Goal: Register for event/course

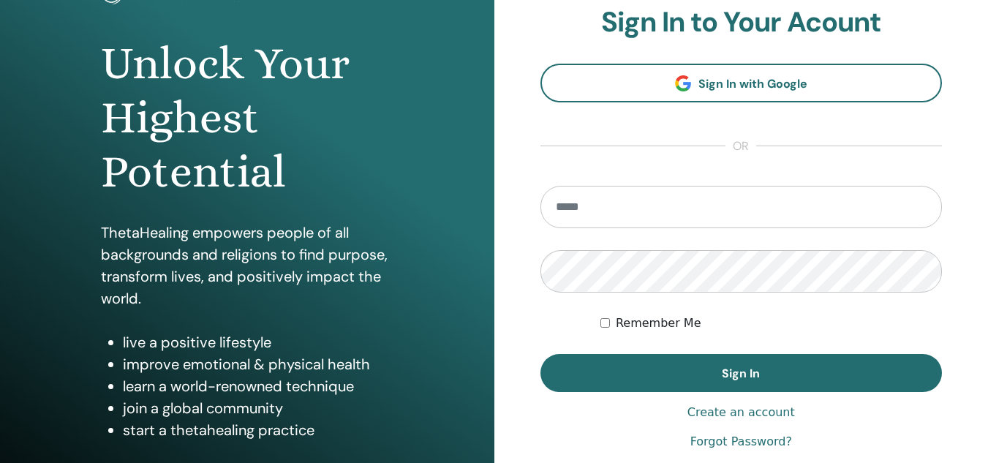
scroll to position [122, 0]
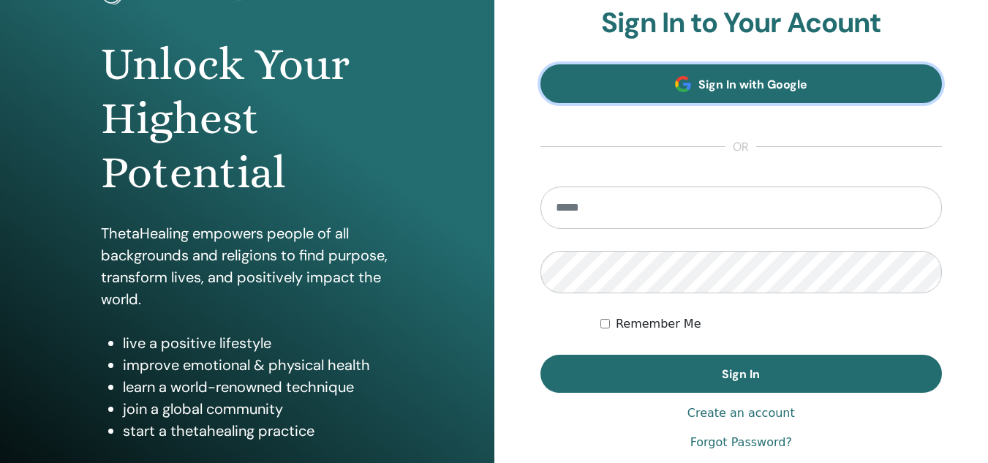
click at [780, 92] on link "Sign In with Google" at bounding box center [742, 83] width 402 height 39
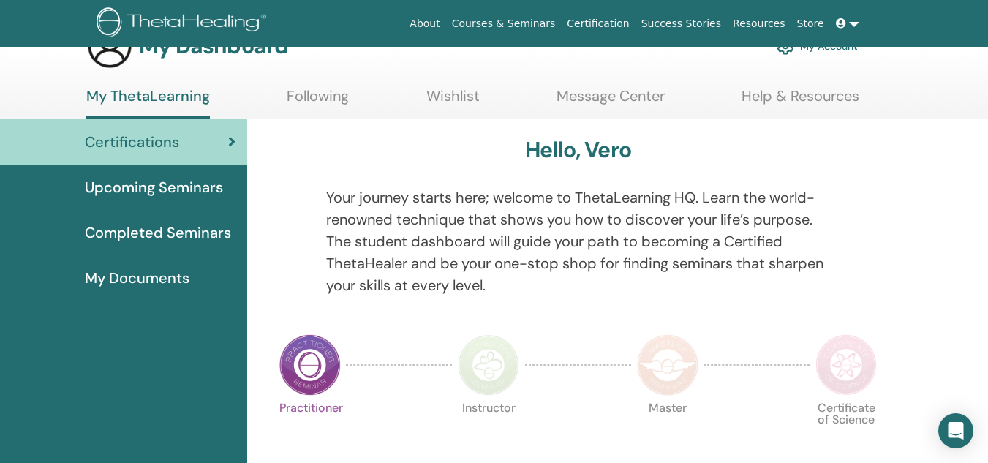
scroll to position [43, 0]
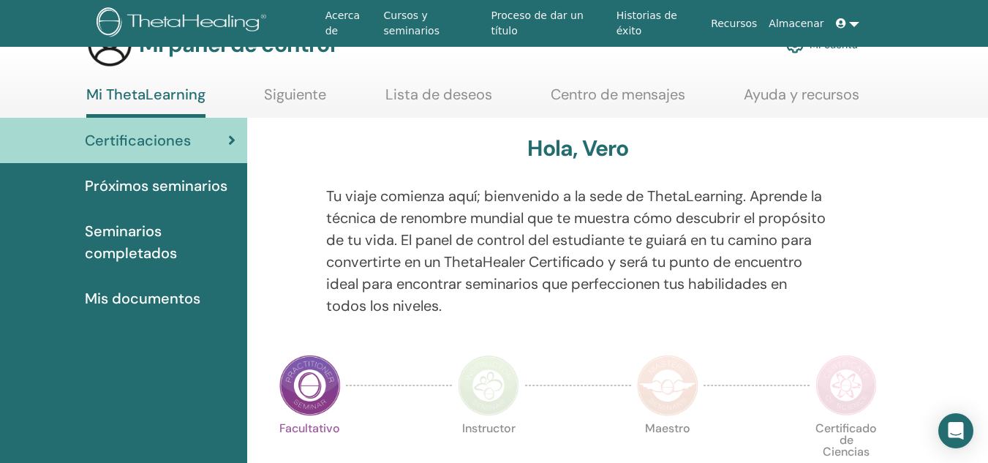
click at [867, 272] on div at bounding box center [867, 259] width 53 height 149
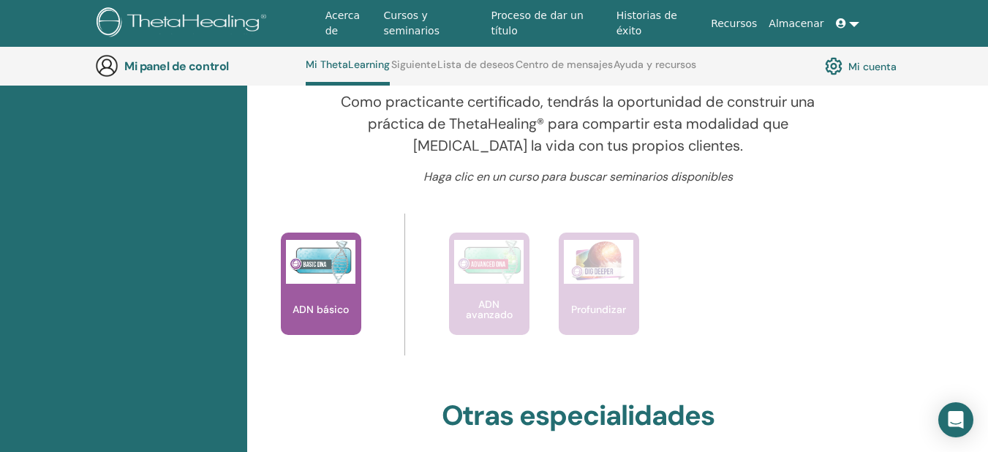
scroll to position [536, 0]
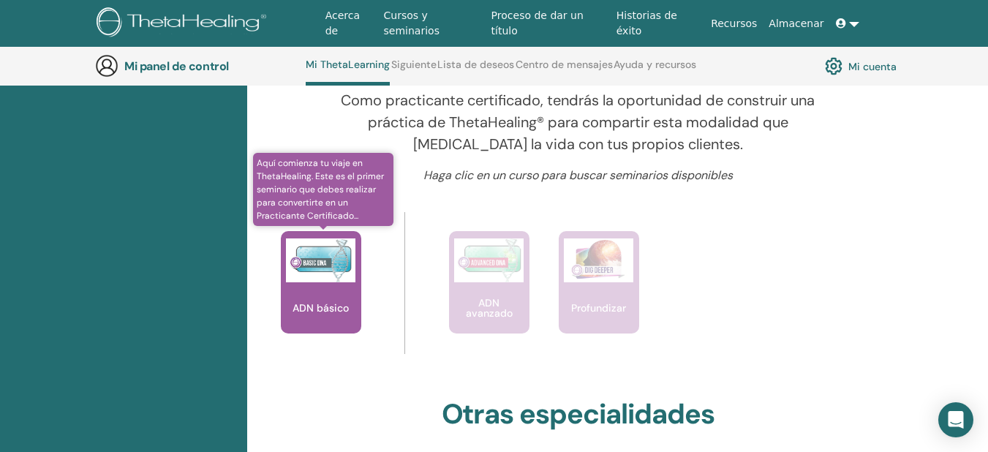
click at [332, 282] on img at bounding box center [320, 260] width 69 height 44
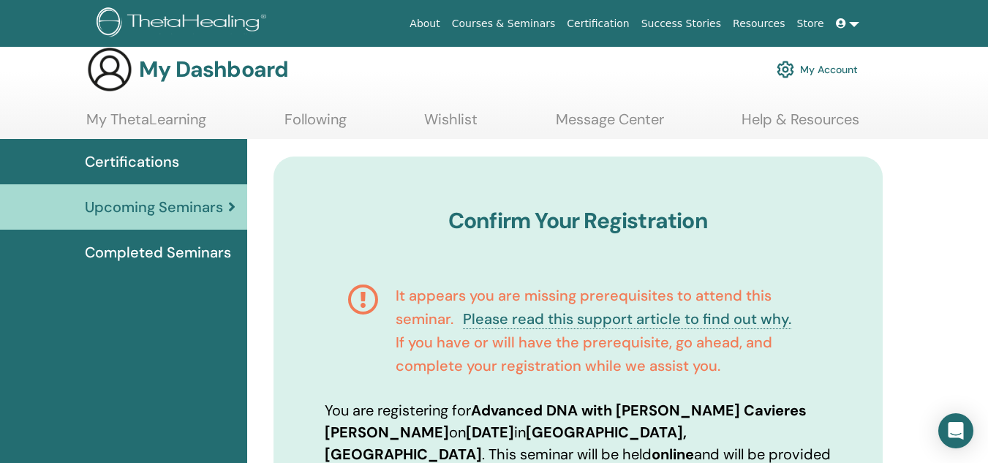
scroll to position [19, 0]
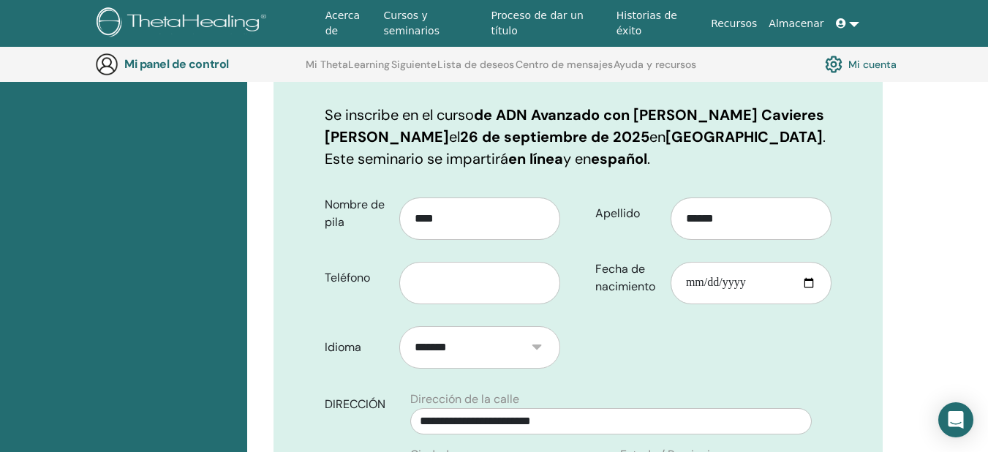
scroll to position [350, 0]
click at [471, 218] on input "****" at bounding box center [479, 218] width 161 height 42
type input "********"
click at [453, 279] on input "text" at bounding box center [479, 282] width 161 height 42
type input "*********"
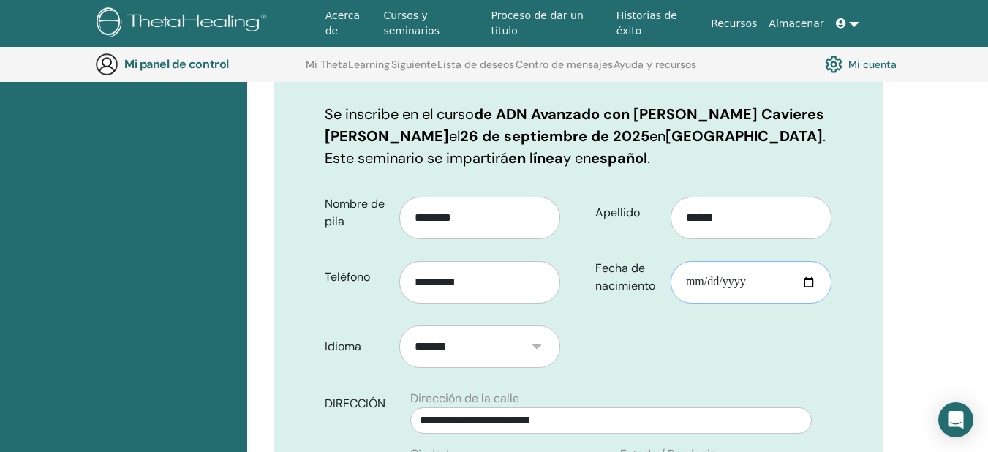
click at [750, 273] on input "Fecha de nacimiento" at bounding box center [751, 282] width 161 height 42
type input "**********"
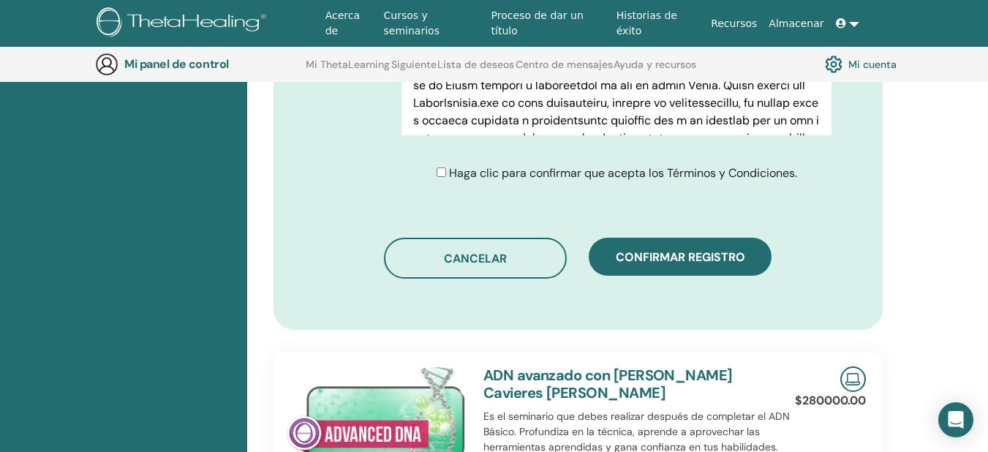
scroll to position [978, 0]
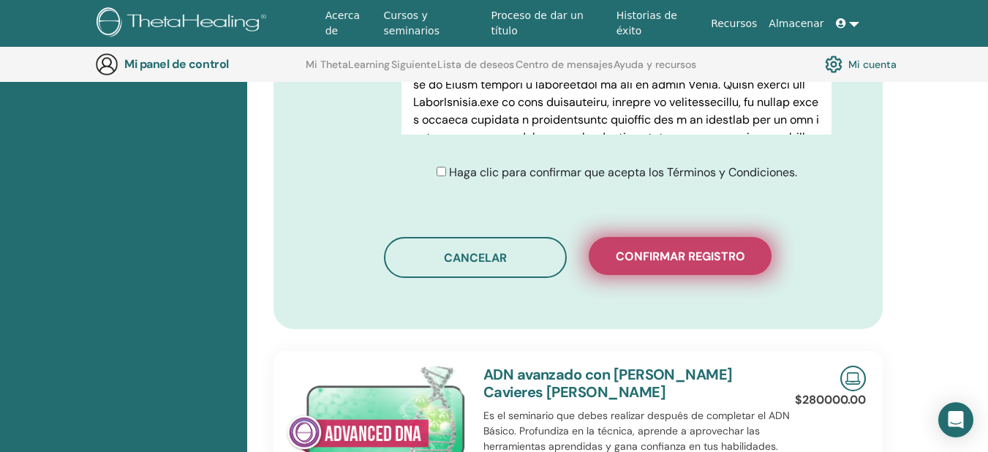
click at [667, 258] on font "Confirmar registro" at bounding box center [680, 256] width 129 height 15
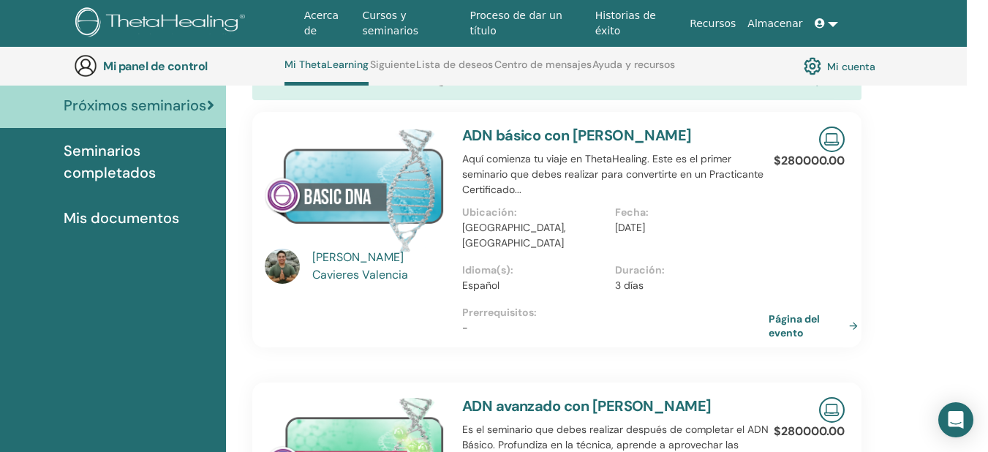
scroll to position [161, 20]
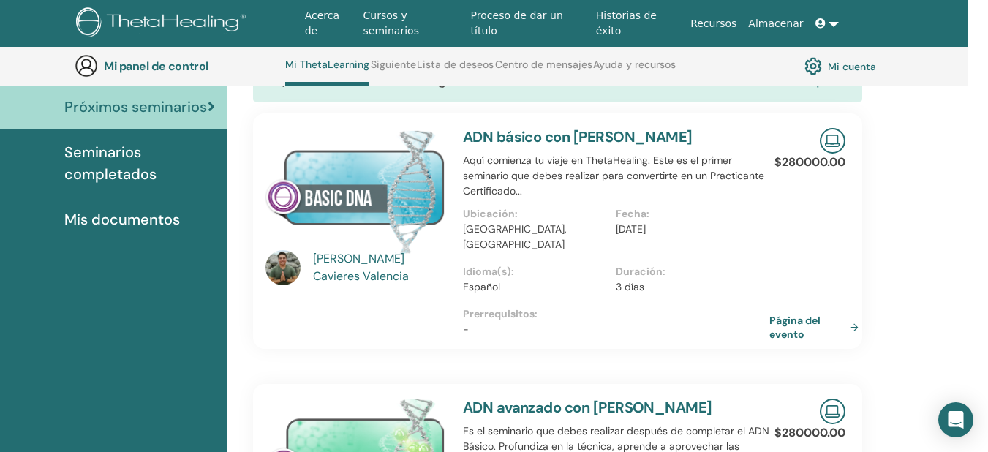
click at [389, 198] on img at bounding box center [356, 191] width 180 height 127
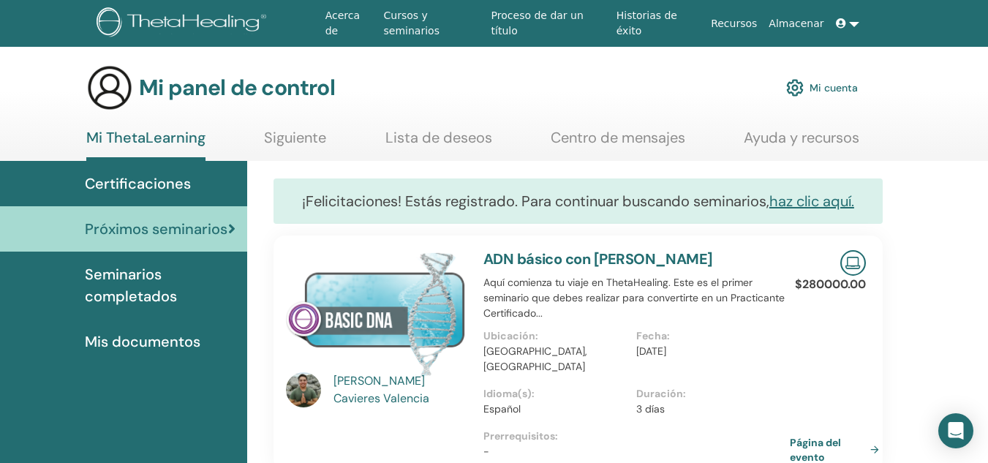
click at [383, 334] on img at bounding box center [376, 313] width 180 height 127
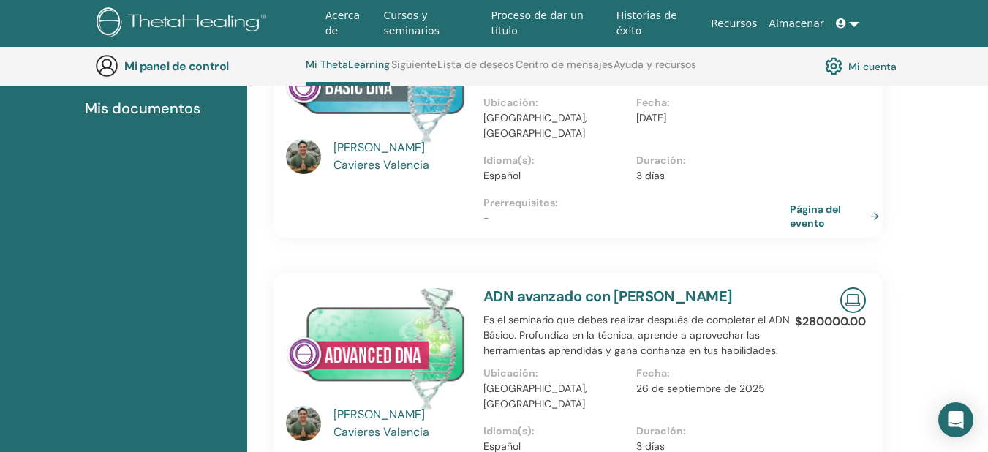
click at [380, 344] on img at bounding box center [376, 348] width 180 height 123
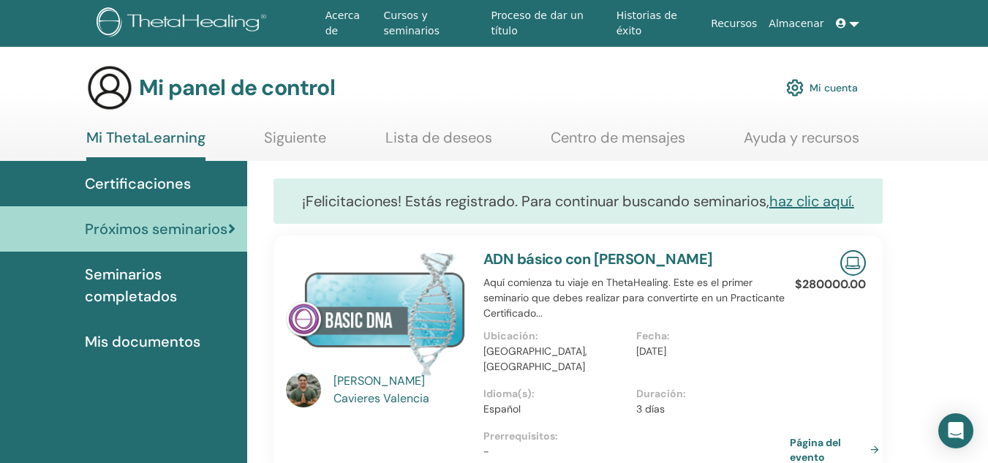
click at [380, 344] on img at bounding box center [376, 313] width 180 height 127
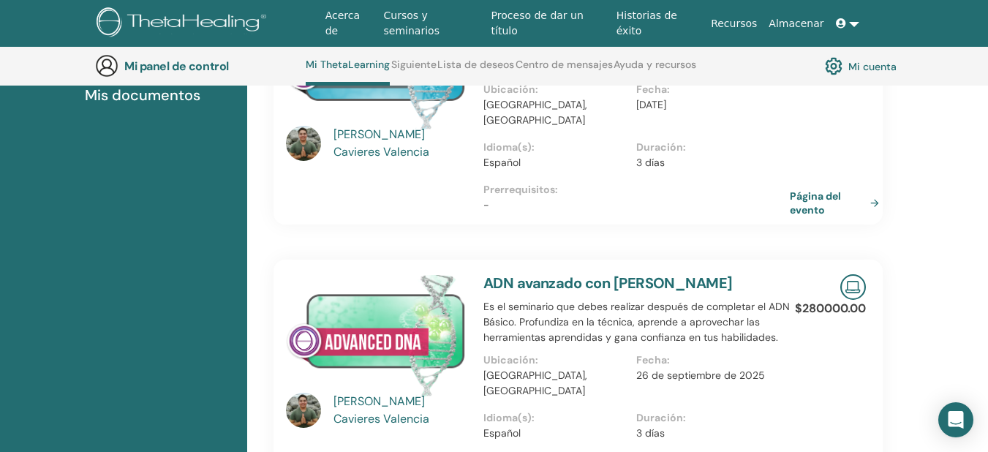
click at [365, 351] on img at bounding box center [376, 335] width 180 height 123
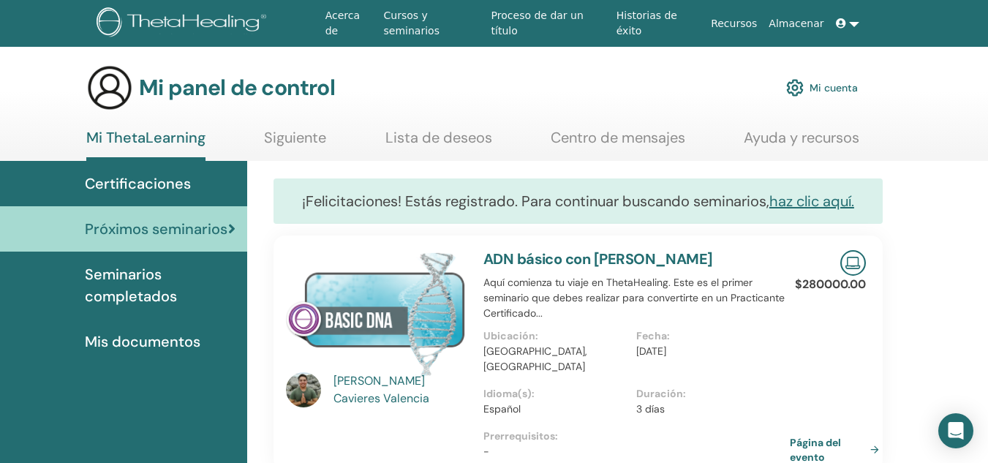
click at [415, 288] on img at bounding box center [376, 313] width 180 height 127
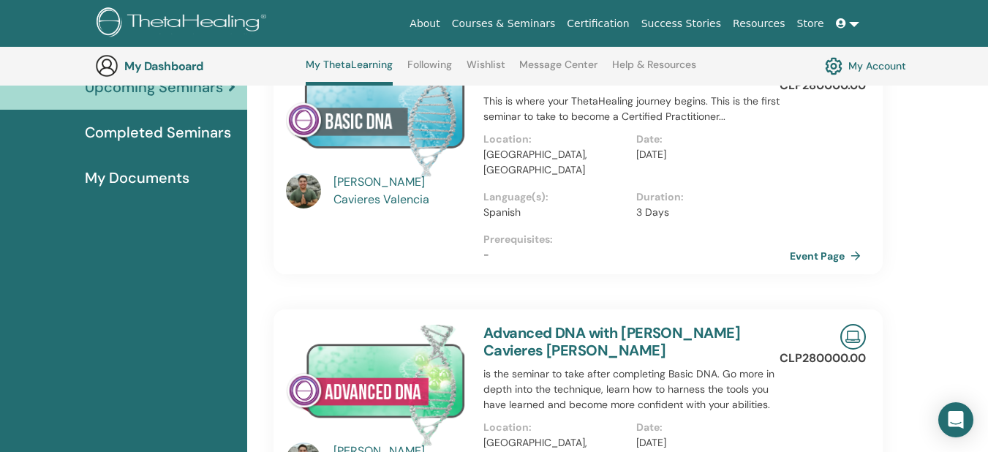
click at [406, 348] on img at bounding box center [376, 385] width 180 height 123
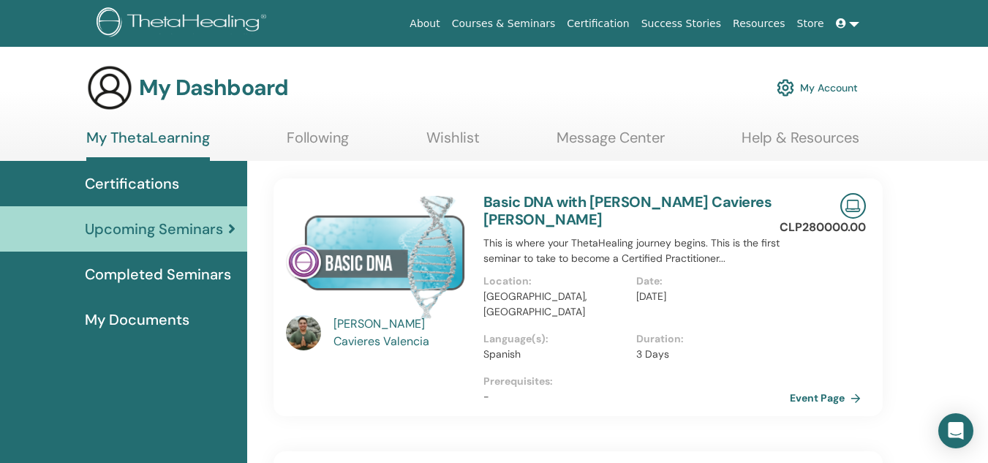
click at [388, 279] on img at bounding box center [376, 256] width 180 height 127
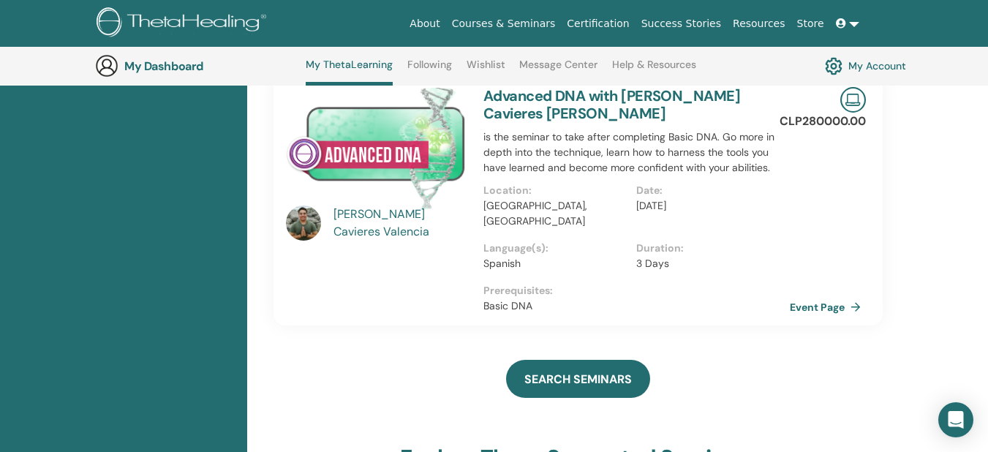
scroll to position [421, 0]
